Goal: Information Seeking & Learning: Learn about a topic

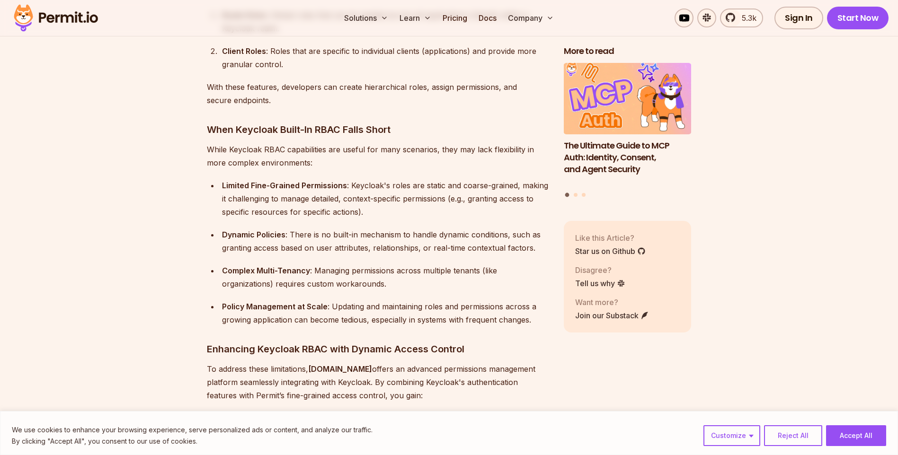
scroll to position [1089, 0]
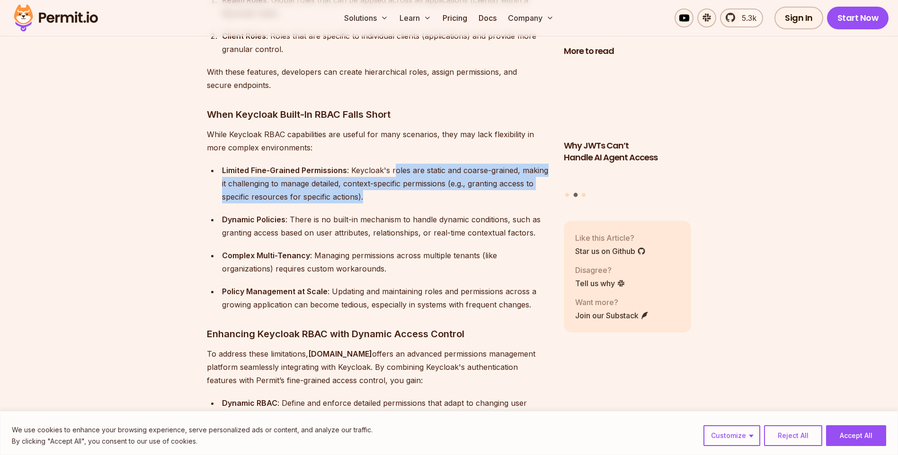
drag, startPoint x: 407, startPoint y: 187, endPoint x: 395, endPoint y: 156, distance: 33.6
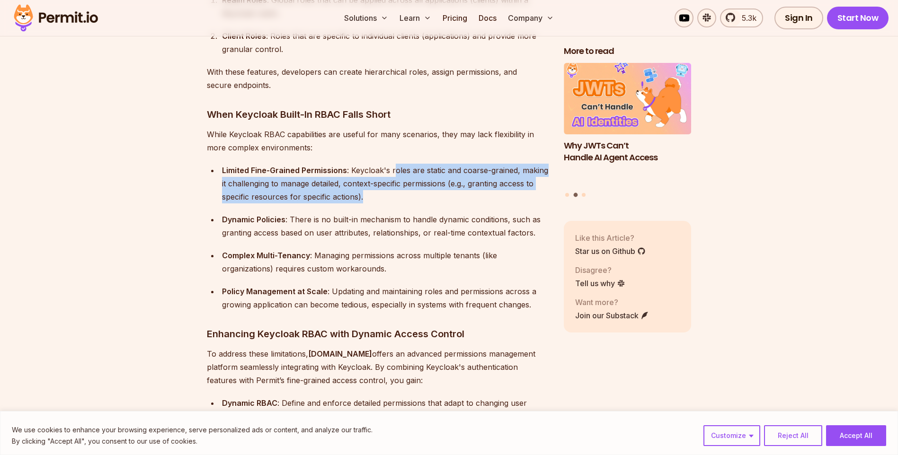
click at [395, 164] on div "Limited Fine-Grained Permissions : Keycloak's roles are static and coarse-grain…" at bounding box center [385, 184] width 327 height 40
drag, startPoint x: 427, startPoint y: 157, endPoint x: 409, endPoint y: 189, distance: 37.1
click at [409, 189] on div "Limited Fine-Grained Permissions : Keycloak's roles are static and coarse-grain…" at bounding box center [385, 184] width 327 height 40
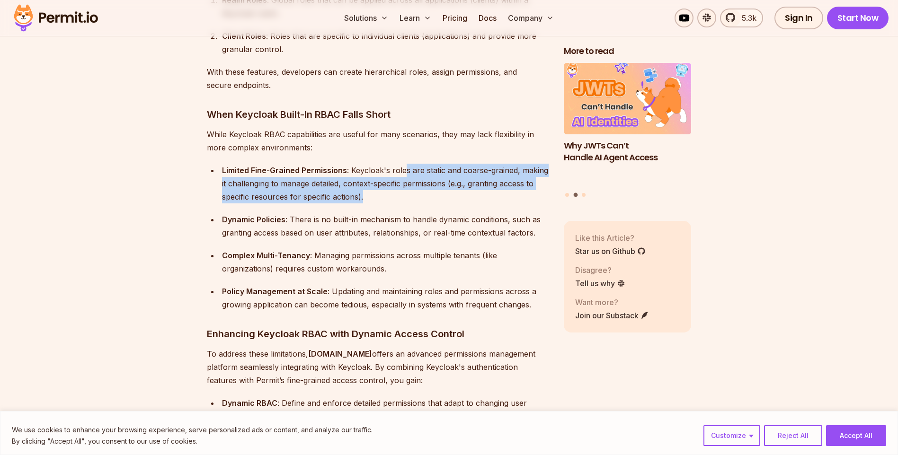
drag, startPoint x: 400, startPoint y: 189, endPoint x: 403, endPoint y: 155, distance: 34.2
click at [403, 164] on div "Limited Fine-Grained Permissions : Keycloak's roles are static and coarse-grain…" at bounding box center [385, 184] width 327 height 40
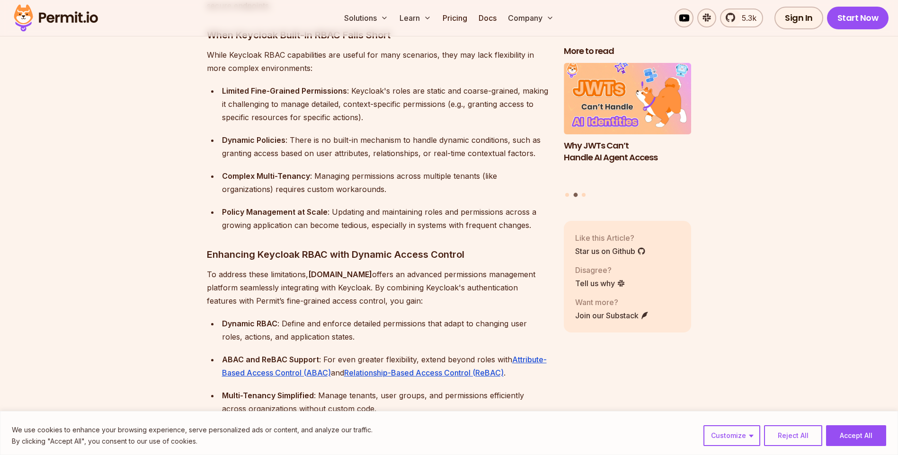
scroll to position [1184, 0]
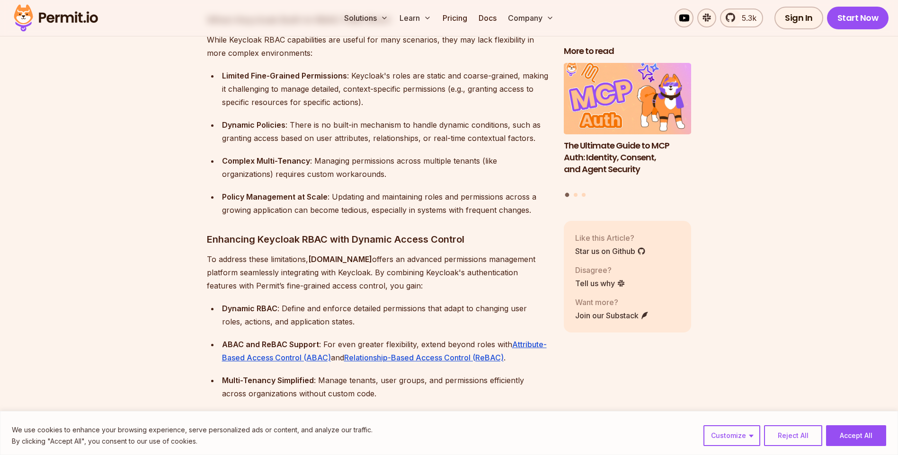
click at [422, 190] on div "Policy Management at Scale : Updating and maintaining roles and permissions acr…" at bounding box center [385, 203] width 327 height 27
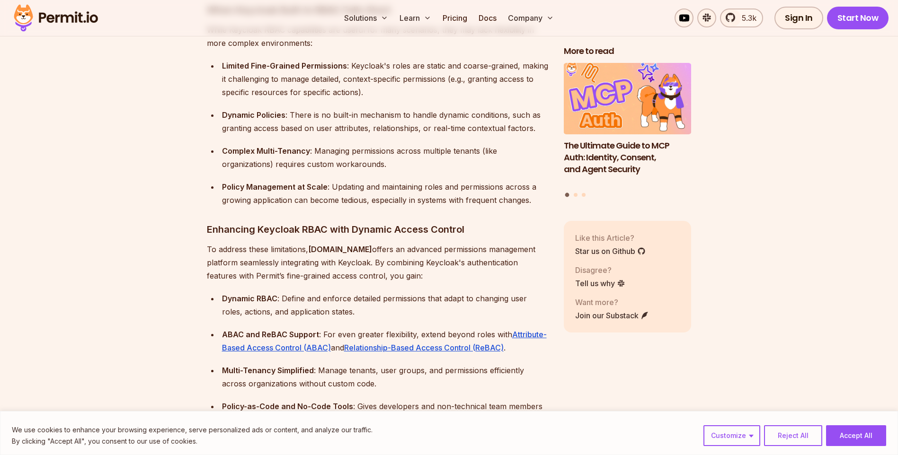
scroll to position [1042, 0]
